Goal: Communication & Community: Answer question/provide support

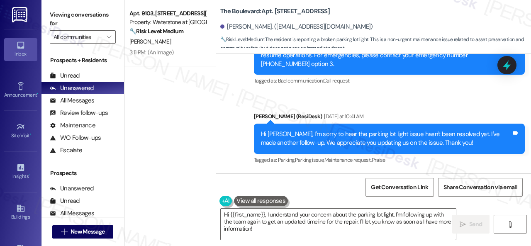
scroll to position [4369, 0]
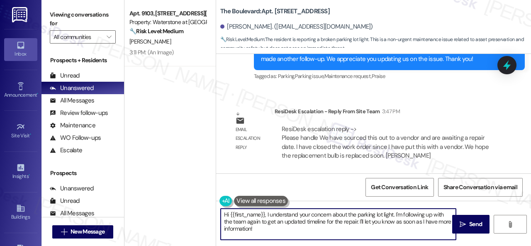
drag, startPoint x: 265, startPoint y: 215, endPoint x: 278, endPoint y: 229, distance: 18.5
click at [278, 229] on textarea "Hi {{first_name}}, I understand your concern about the parking lot light. I'm f…" at bounding box center [338, 224] width 235 height 31
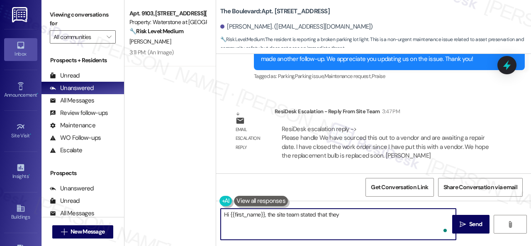
paste textarea "have sourced this out to a vendor and are awaiting a repair date. I have closed…"
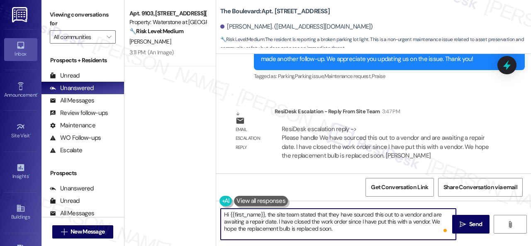
click at [380, 214] on textarea "Hi {{first_name}}, the site team stated that they have sourced this out to a ve…" at bounding box center [338, 224] width 235 height 31
click at [280, 221] on textarea "Hi {{first_name}}, the site team stated that they have sourced it out to a vend…" at bounding box center [338, 224] width 235 height 31
click at [371, 224] on textarea "Hi {{first_name}}, the site team stated that they have sourced it out to a vend…" at bounding box center [338, 224] width 235 height 31
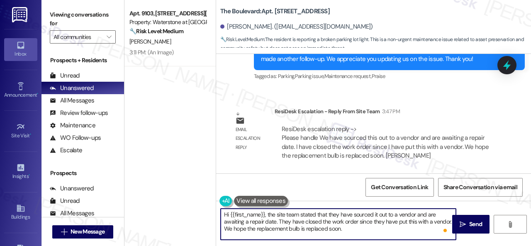
click at [409, 220] on textarea "Hi {{first_name}}, the site team stated that they have sourced it out to a vend…" at bounding box center [338, 224] width 235 height 31
click at [409, 219] on textarea "Hi {{first_name}}, the site team stated that they have sourced it out to a vend…" at bounding box center [338, 224] width 235 height 31
click at [398, 221] on textarea "Hi {{first_name}}, the site team stated that they have sourced it out to a vend…" at bounding box center [338, 224] width 235 height 31
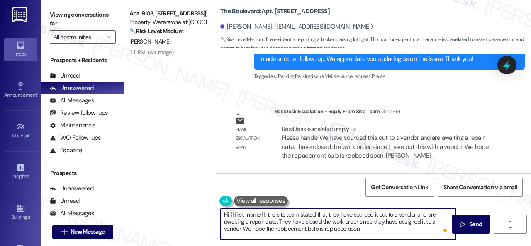
drag, startPoint x: 245, startPoint y: 229, endPoint x: 251, endPoint y: 227, distance: 6.0
click at [251, 227] on textarea "Hi {{first_name}}, the site team stated that they have sourced it out to a vend…" at bounding box center [338, 224] width 235 height 31
click at [385, 231] on textarea "Hi {{first_name}}, the site team stated that they have sourced it out to a vend…" at bounding box center [338, 224] width 235 height 31
type textarea "Hi {{first_name}}, the site team stated that they have sourced it out to a vend…"
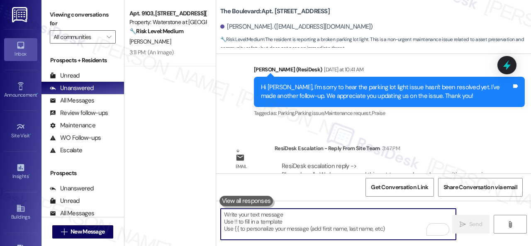
scroll to position [4448, 0]
